Goal: Task Accomplishment & Management: Manage account settings

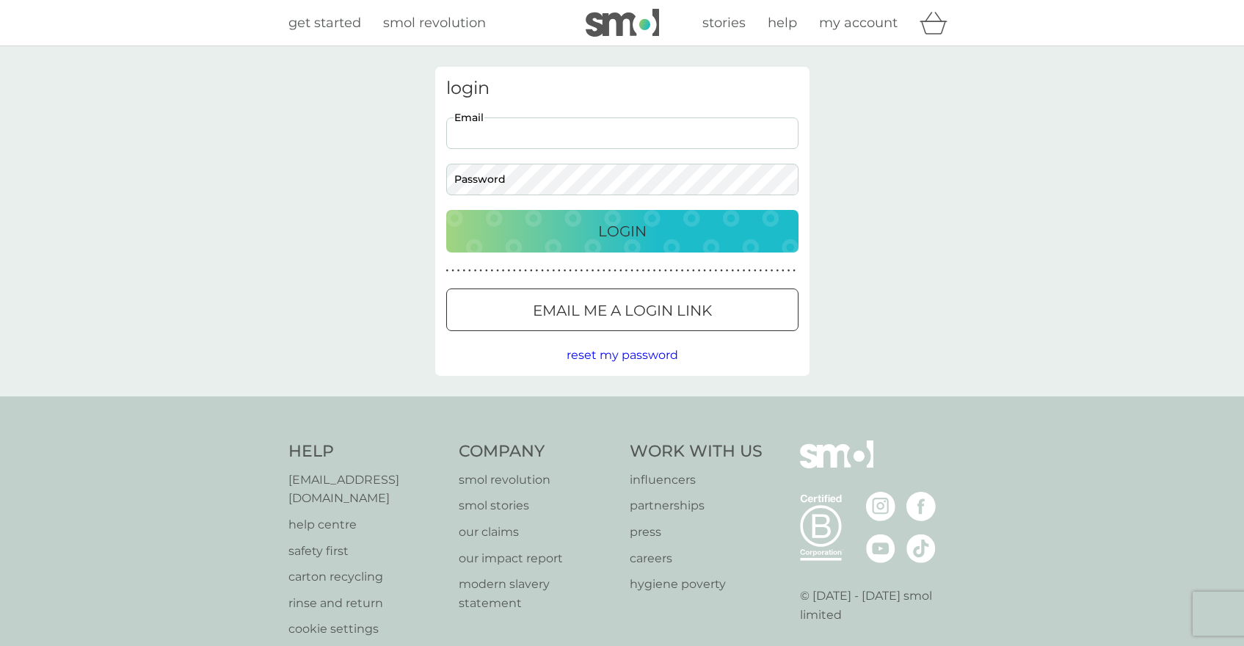
type input "catiapugliese@gmail.com"
click at [622, 230] on button "Login" at bounding box center [622, 231] width 352 height 43
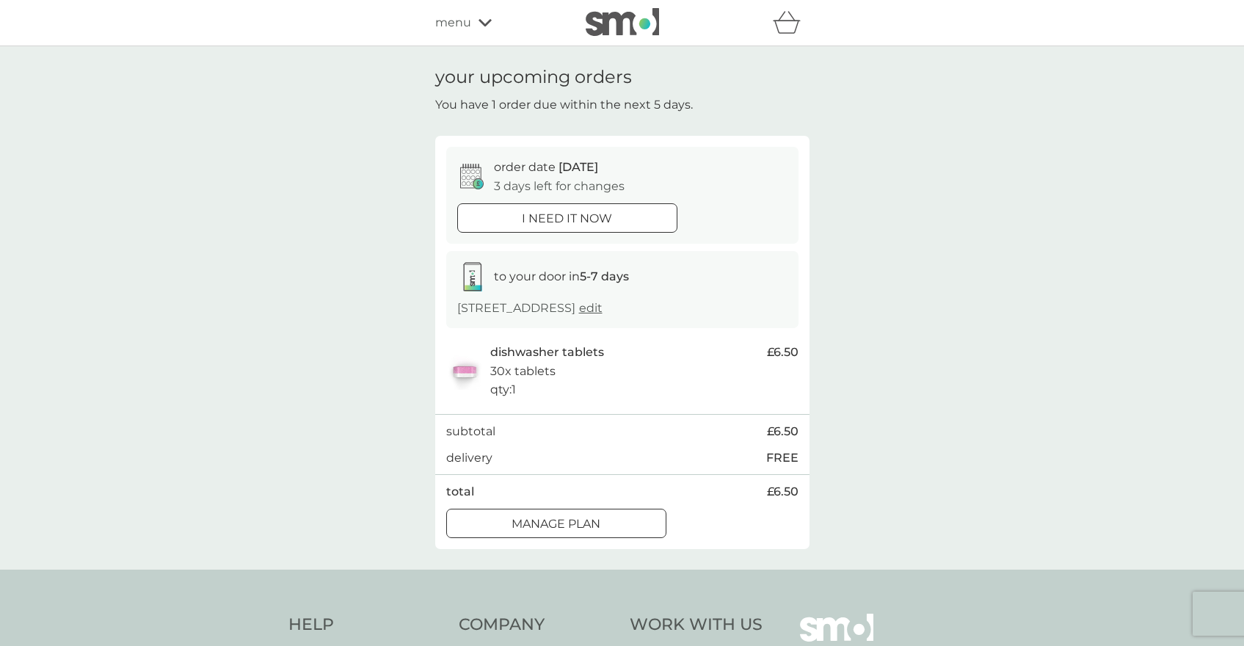
click at [525, 515] on p "Manage plan" at bounding box center [556, 524] width 89 height 19
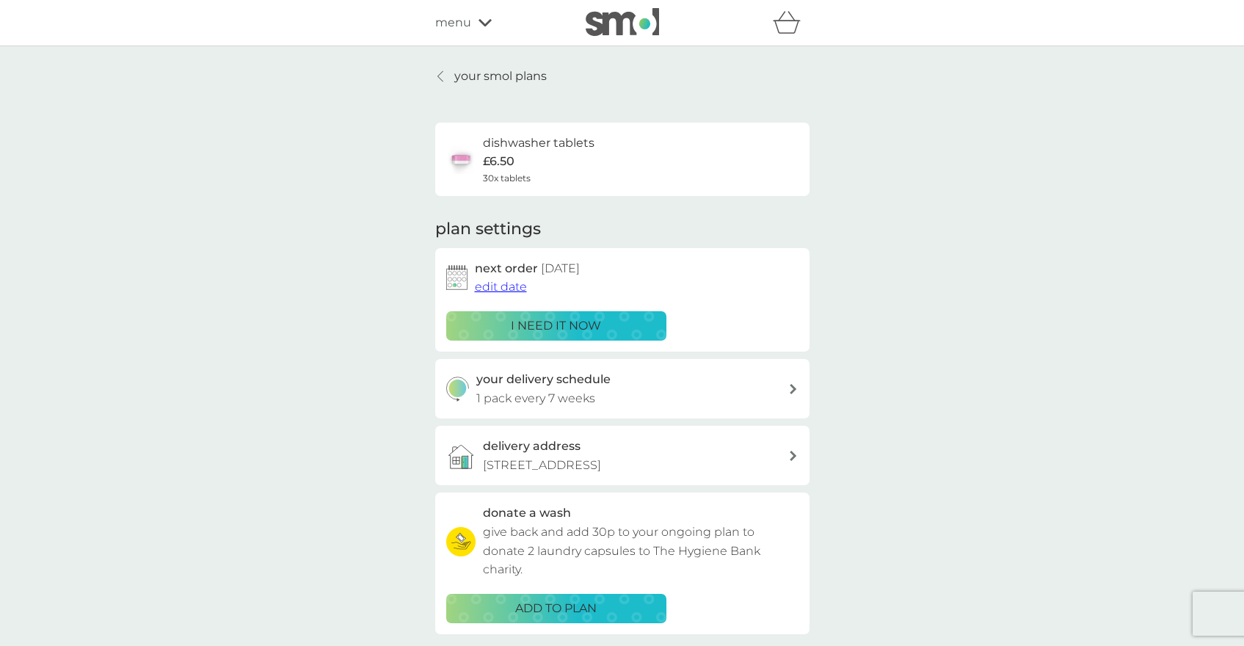
click at [495, 285] on span "edit date" at bounding box center [501, 287] width 52 height 14
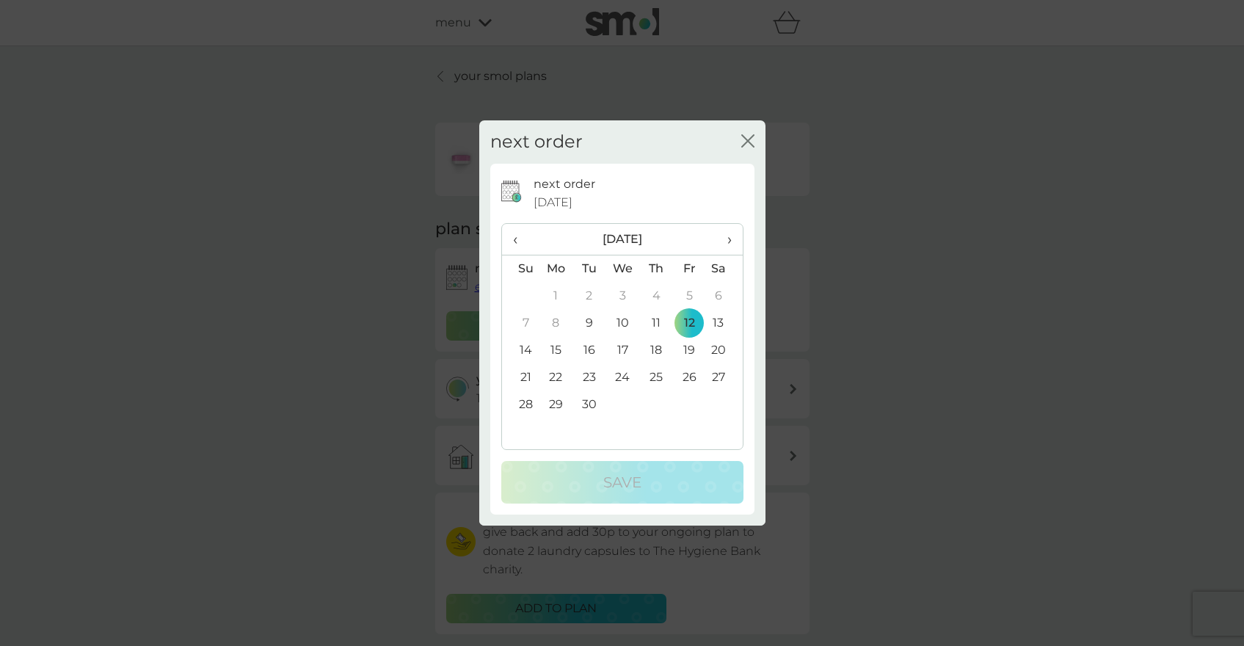
click at [720, 374] on td "27" at bounding box center [723, 377] width 37 height 27
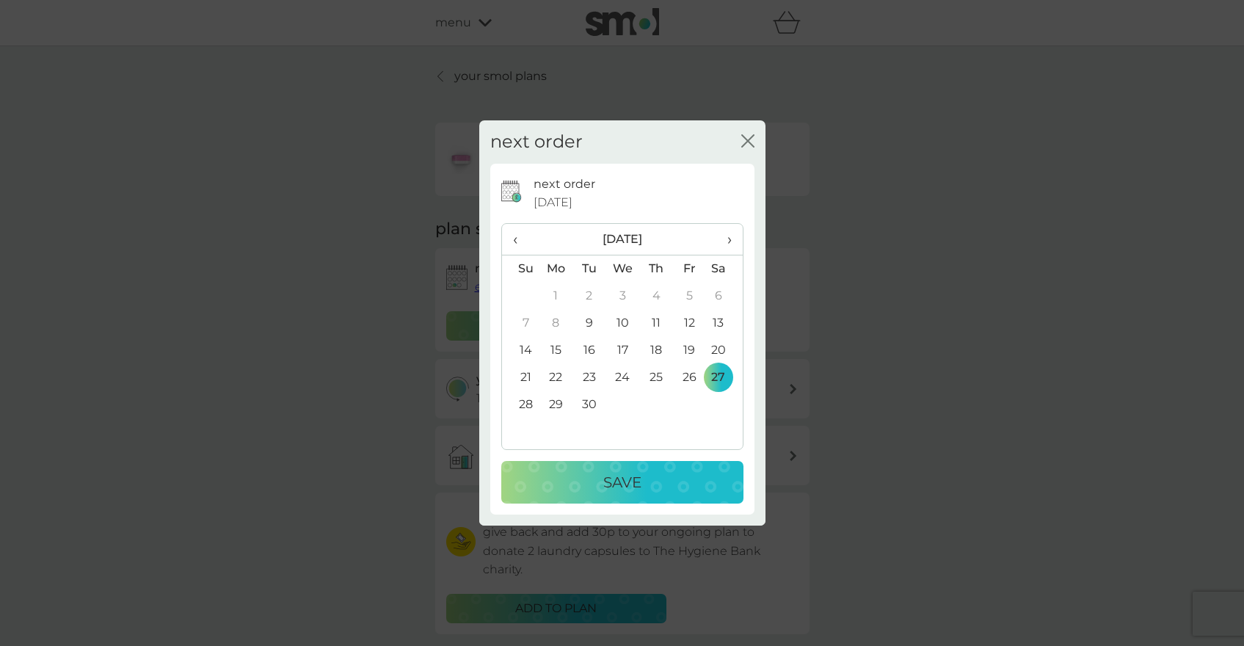
click at [653, 479] on div "Save" at bounding box center [622, 481] width 213 height 23
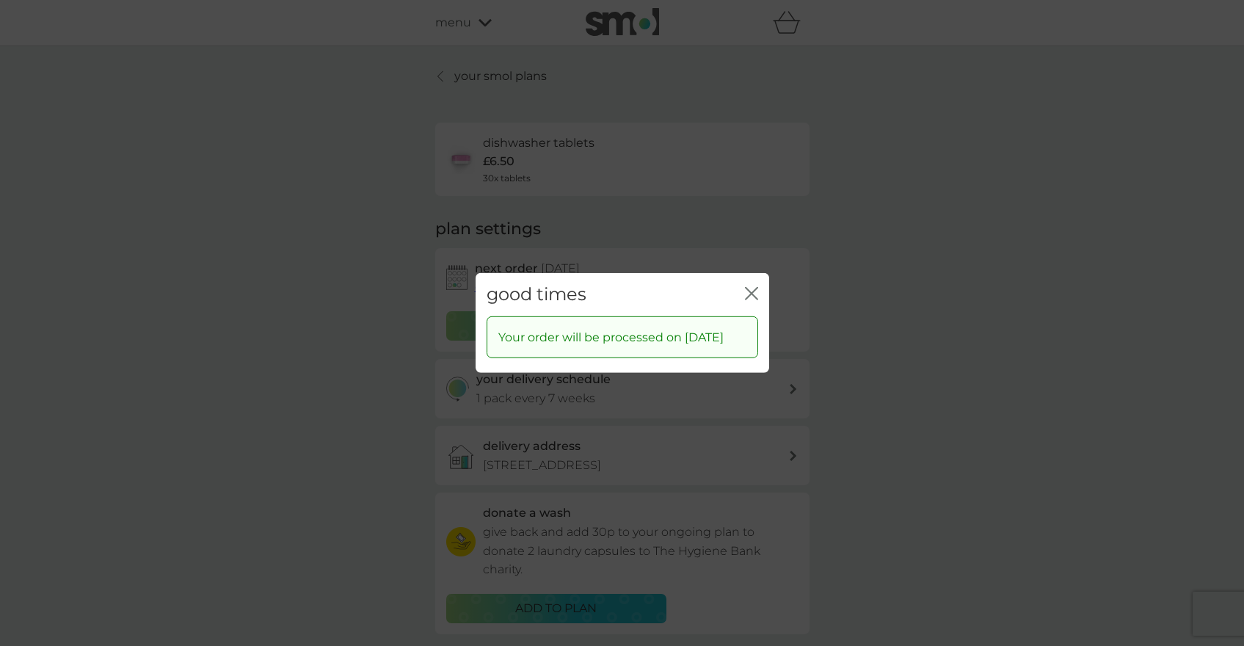
click at [750, 287] on icon "close" at bounding box center [751, 293] width 13 height 13
